Goal: Find specific page/section: Find specific page/section

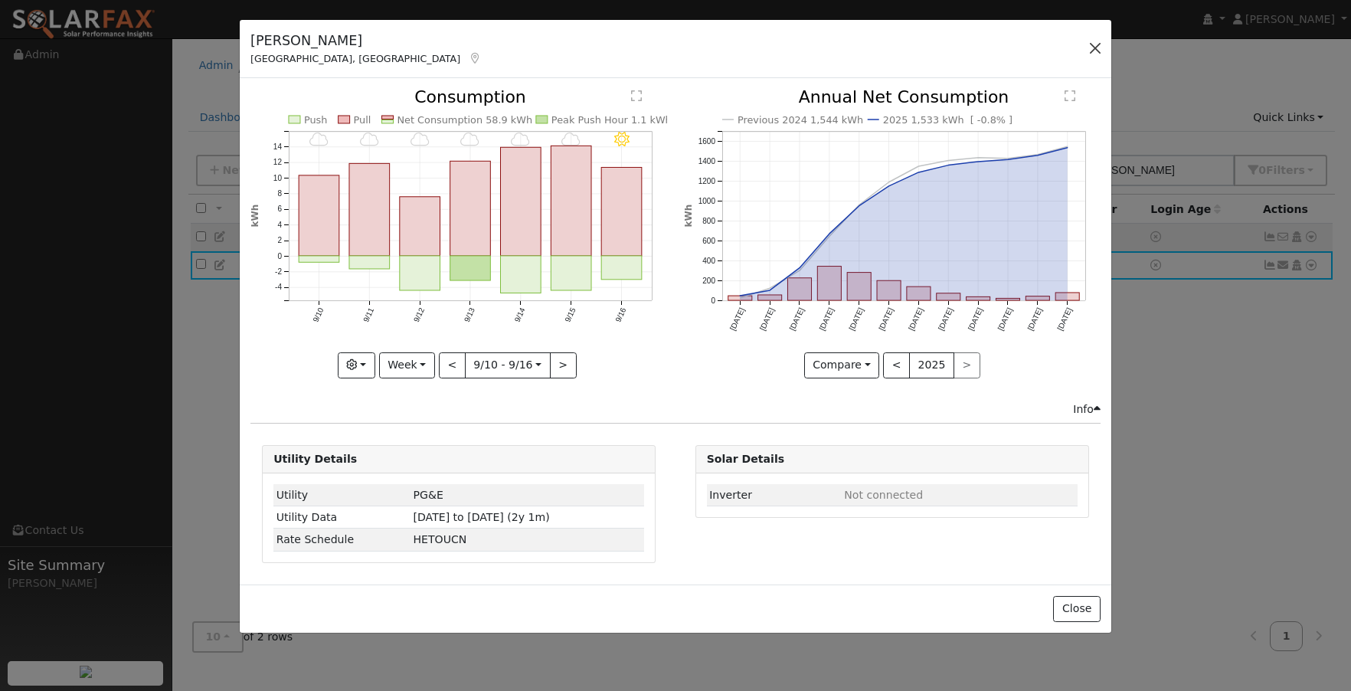
click at [1101, 47] on button "button" at bounding box center [1094, 48] width 21 height 21
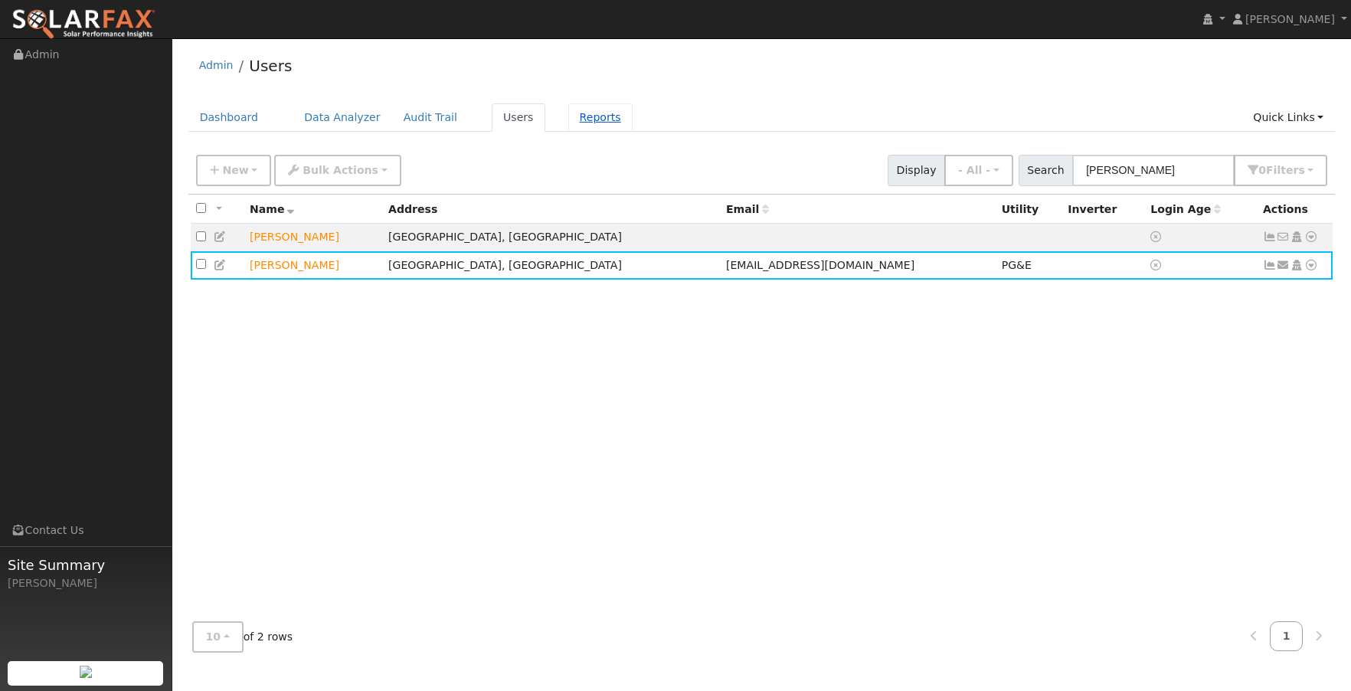
click at [594, 117] on link "Reports" at bounding box center [600, 117] width 64 height 28
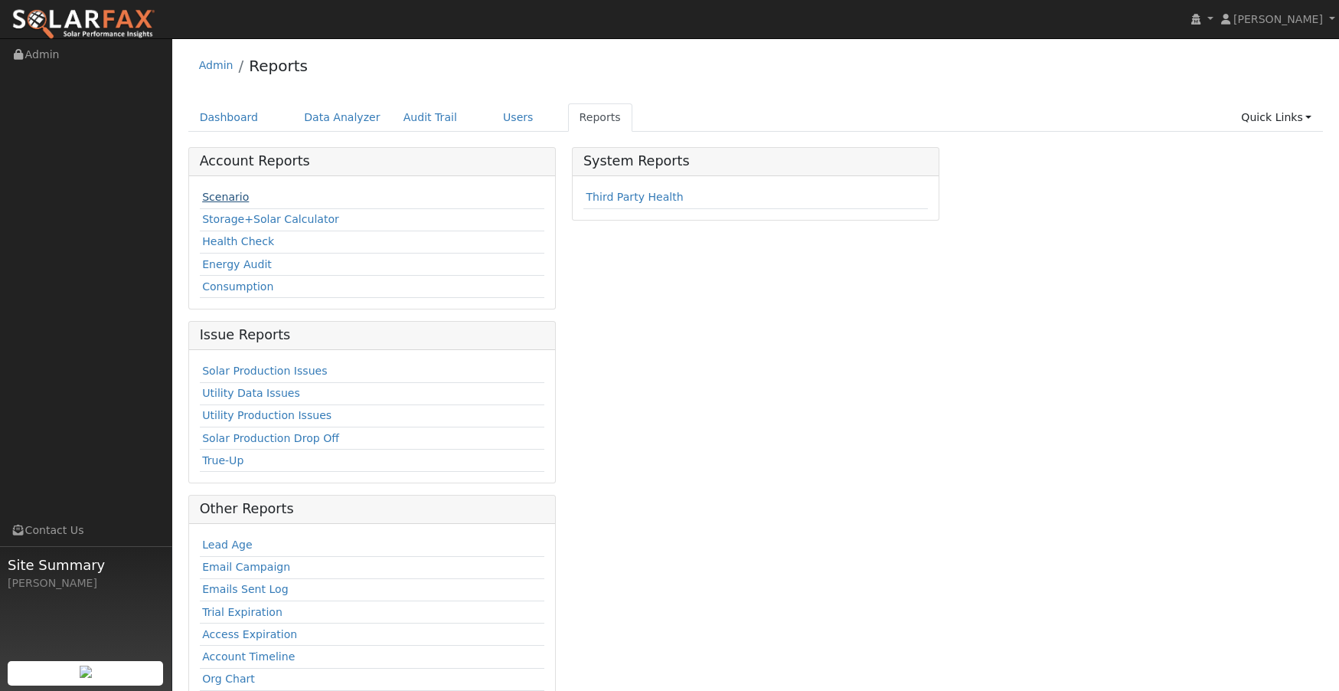
click at [227, 200] on link "Scenario" at bounding box center [225, 197] width 47 height 12
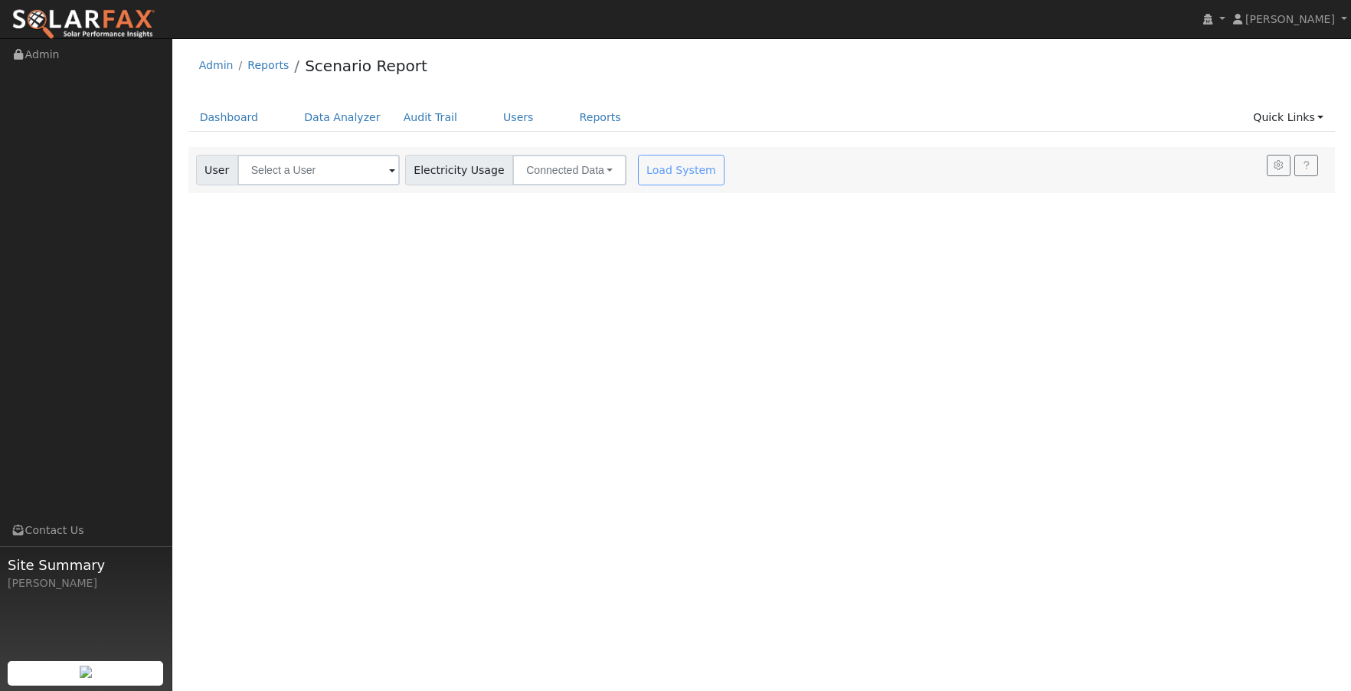
click at [389, 175] on span at bounding box center [392, 171] width 6 height 18
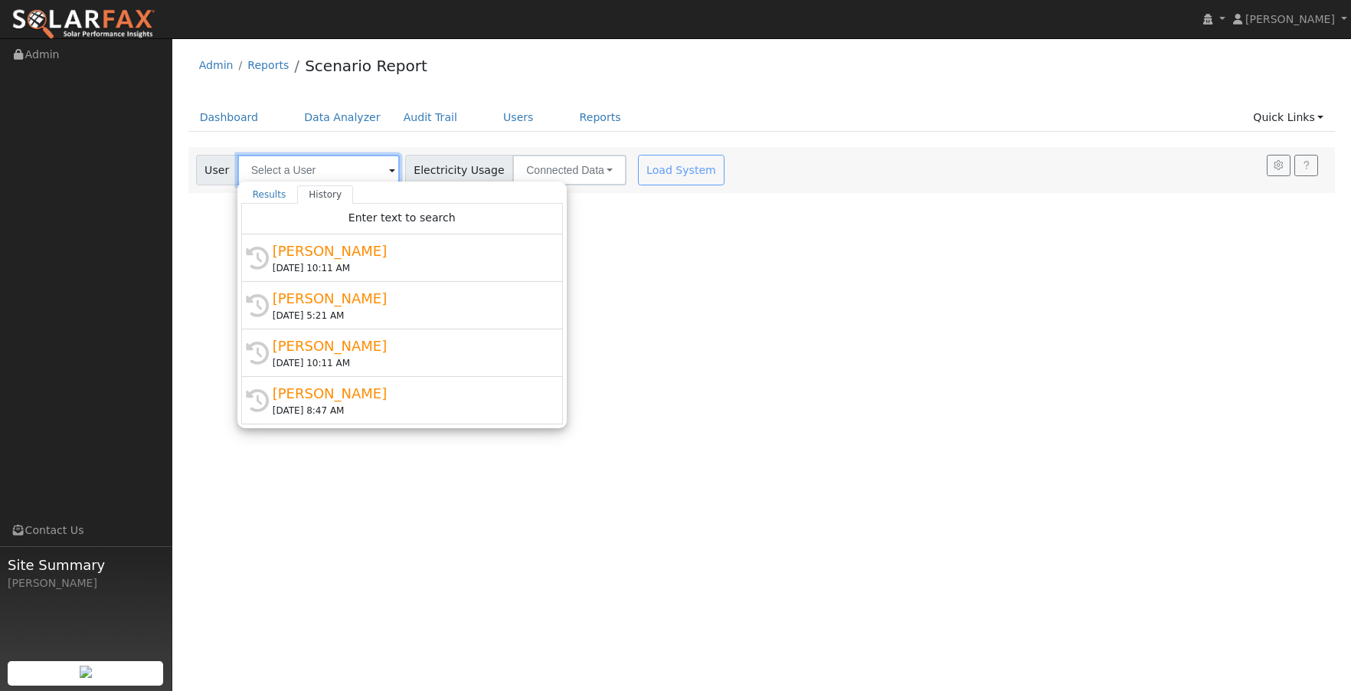
click at [347, 168] on input "text" at bounding box center [318, 170] width 162 height 31
click at [330, 162] on input "text" at bounding box center [318, 170] width 162 height 31
paste input "[PERSON_NAME]"
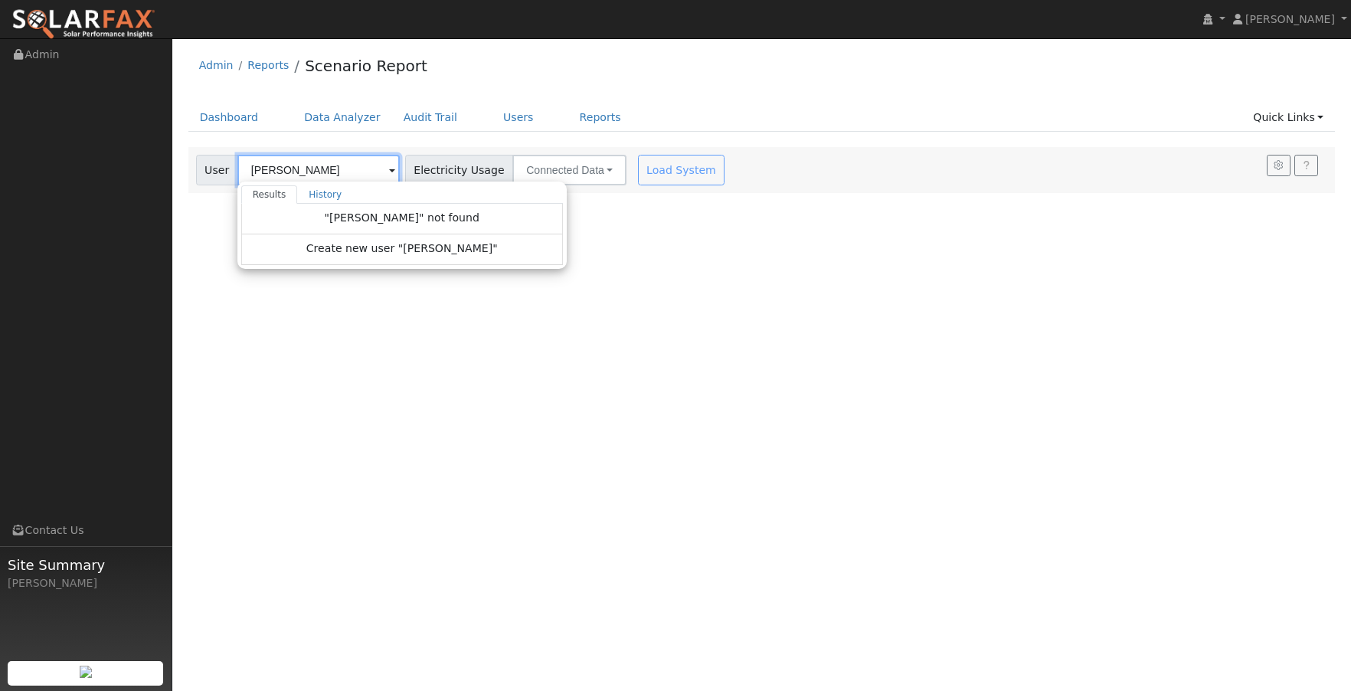
type input "[PERSON_NAME]"
click at [636, 277] on div "User Profile First name Last name Email Email Notifications No Emails No Emails…" at bounding box center [761, 364] width 1179 height 652
